Goal: Transaction & Acquisition: Download file/media

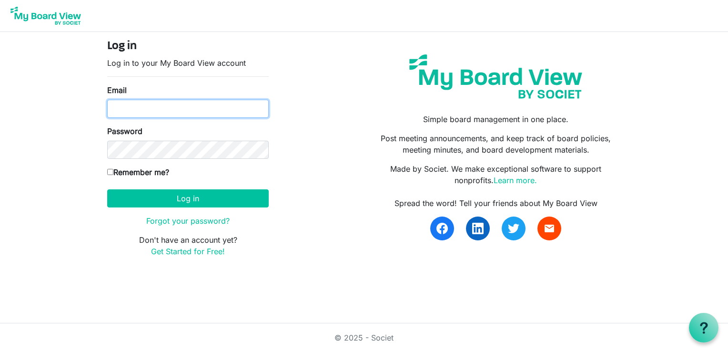
click at [197, 115] on input "Email" at bounding box center [188, 109] width 162 height 18
type input "[EMAIL_ADDRESS][DOMAIN_NAME]"
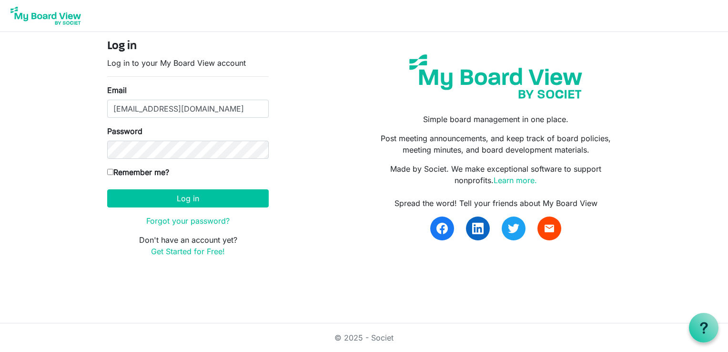
click at [111, 171] on input "Remember me?" at bounding box center [110, 172] width 6 height 6
checkbox input "true"
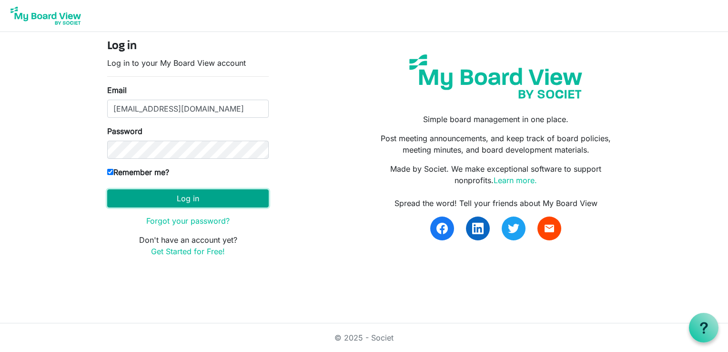
click at [193, 201] on button "Log in" at bounding box center [188, 198] width 162 height 18
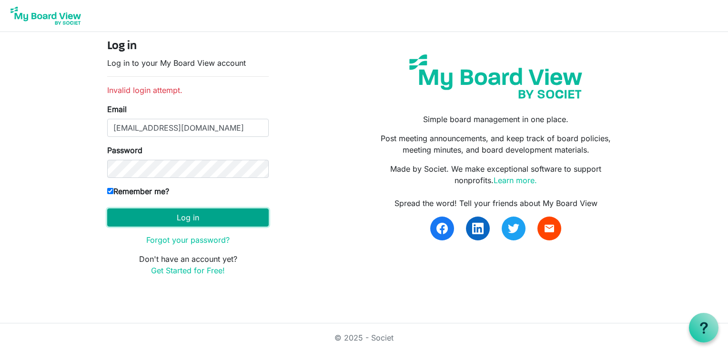
click at [184, 215] on button "Log in" at bounding box center [188, 217] width 162 height 18
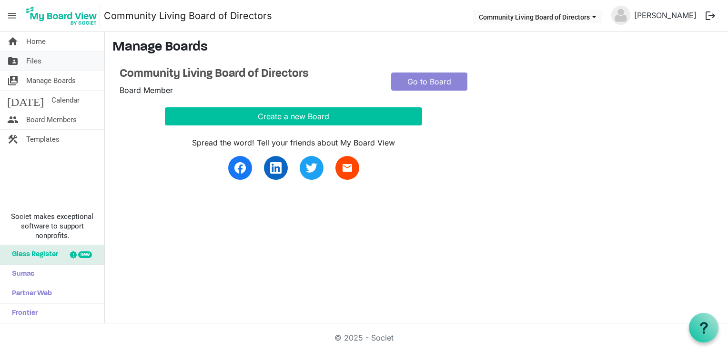
click at [33, 60] on span "Files" at bounding box center [33, 60] width 15 height 19
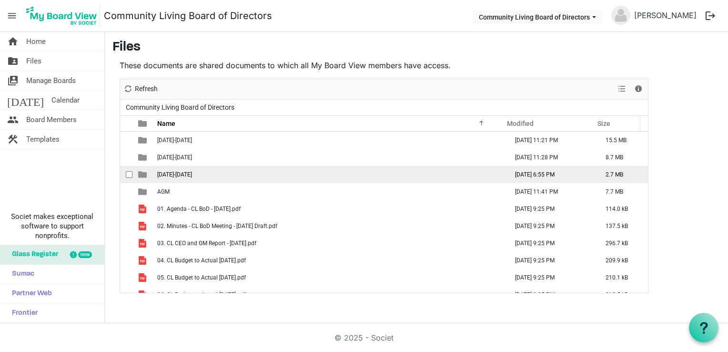
click at [174, 173] on span "2025-2026" at bounding box center [174, 174] width 35 height 7
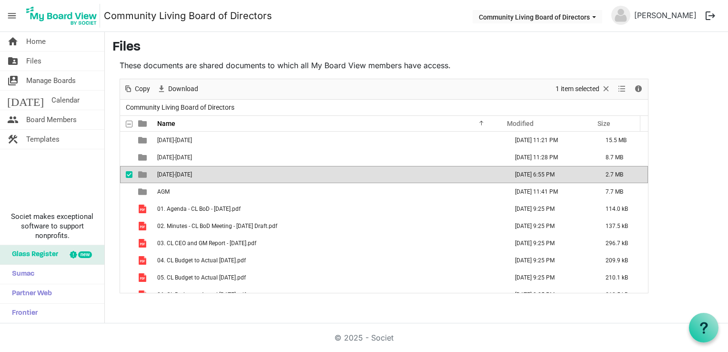
click at [175, 173] on span "2025-2026" at bounding box center [174, 174] width 35 height 7
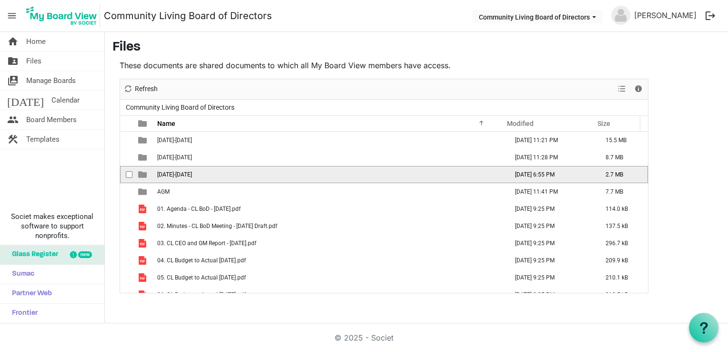
click at [173, 173] on span "2025-2026" at bounding box center [174, 174] width 35 height 7
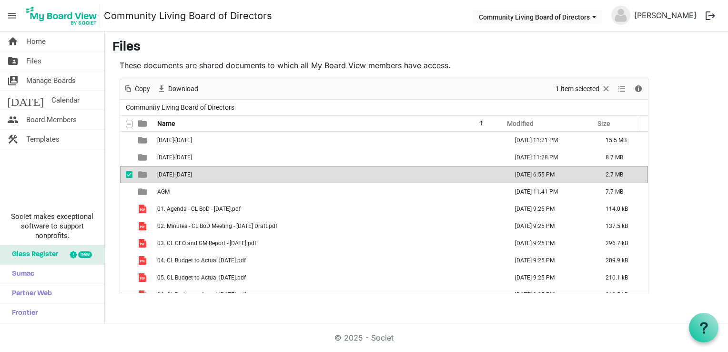
click at [173, 173] on span "2025-2026" at bounding box center [174, 174] width 35 height 7
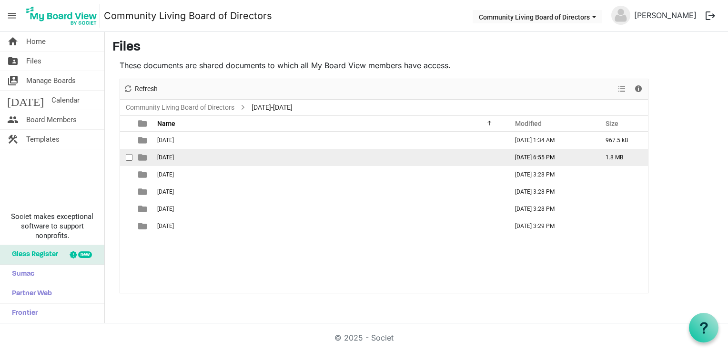
click at [174, 156] on span "2025-09-19th" at bounding box center [165, 157] width 17 height 7
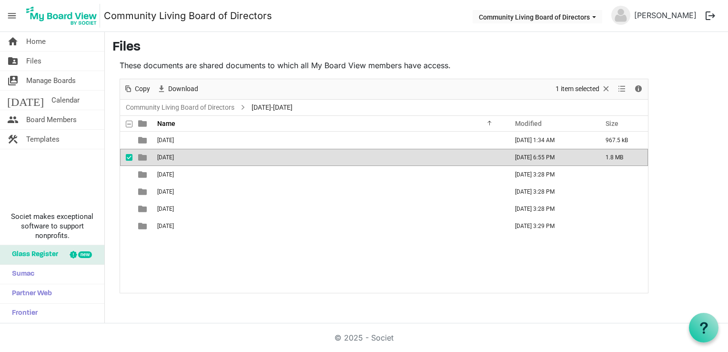
click at [174, 156] on span "2025-09-19th" at bounding box center [165, 157] width 17 height 7
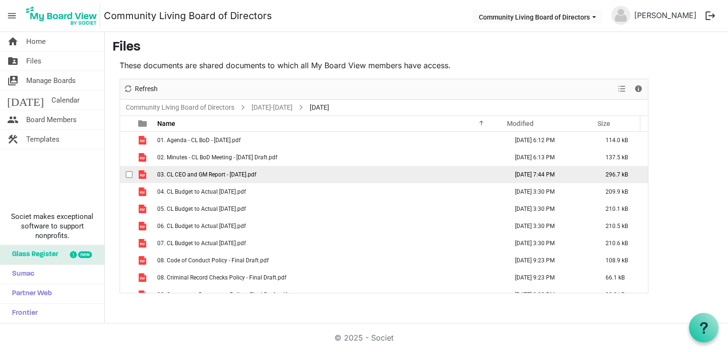
click at [206, 172] on span "03. CL CEO and GM Report - 19 Sep 2025.pdf" at bounding box center [206, 174] width 99 height 7
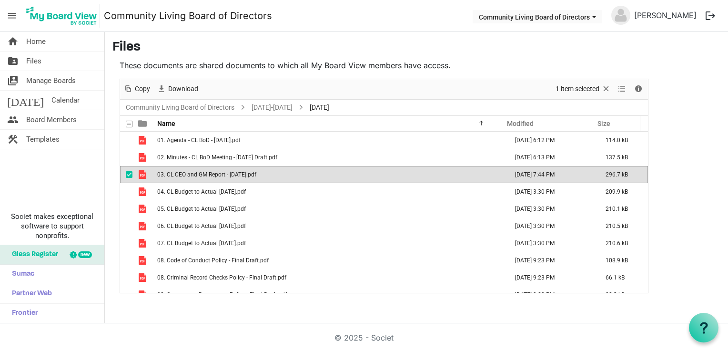
click at [206, 172] on span "03. CL CEO and GM Report - 19 Sep 2025.pdf" at bounding box center [206, 174] width 99 height 7
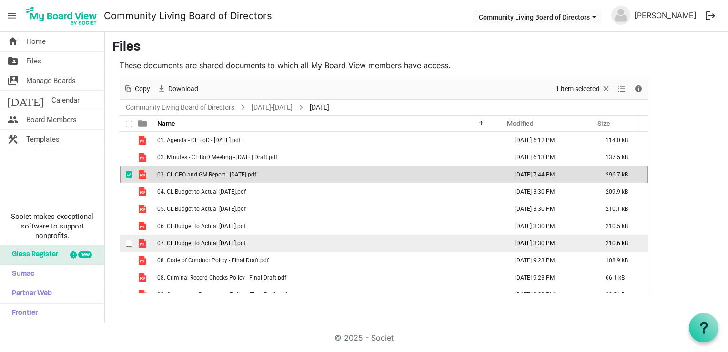
click at [206, 243] on span "07. CL Budget to Actual July 31 2025.pdf" at bounding box center [201, 243] width 89 height 7
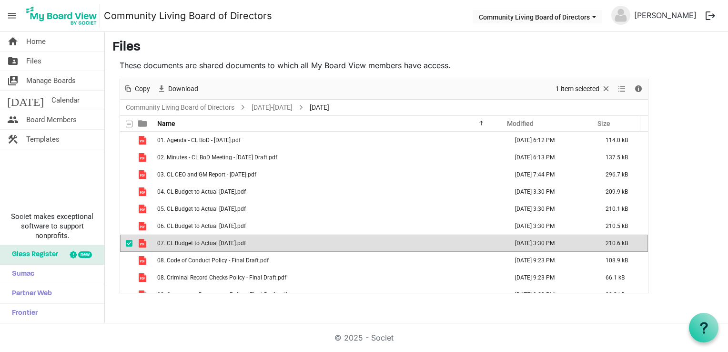
click at [207, 243] on span "07. CL Budget to Actual July 31 2025.pdf" at bounding box center [201, 243] width 89 height 7
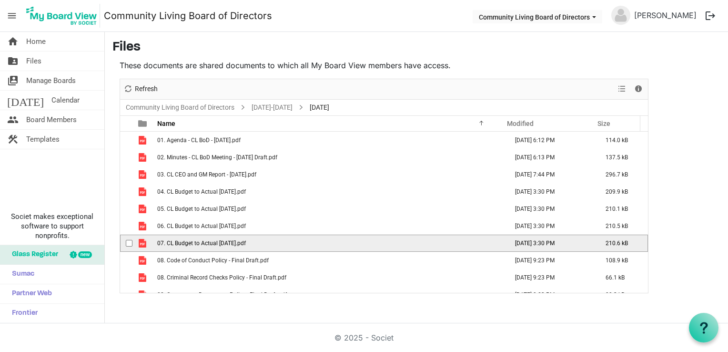
click at [207, 243] on span "07. CL Budget to Actual July 31 2025.pdf" at bounding box center [201, 243] width 89 height 7
